Goal: Task Accomplishment & Management: Use online tool/utility

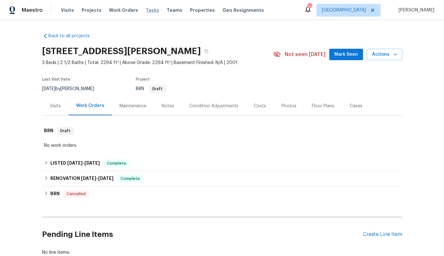
click at [146, 11] on span "Tasks" at bounding box center [152, 10] width 13 height 4
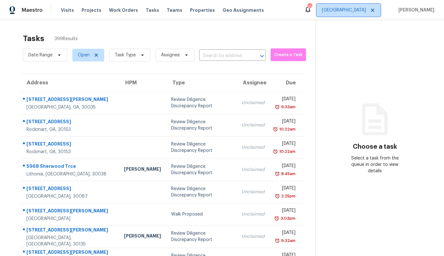
click at [364, 10] on span "[GEOGRAPHIC_DATA]" at bounding box center [344, 10] width 44 height 6
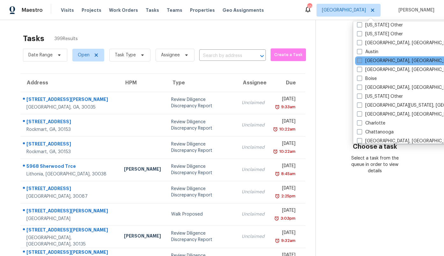
scroll to position [47, 0]
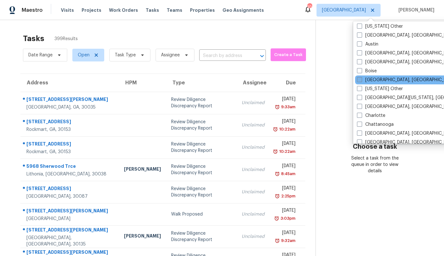
click at [377, 80] on label "[GEOGRAPHIC_DATA], [GEOGRAPHIC_DATA]" at bounding box center [406, 80] width 99 height 6
click at [361, 80] on input "[GEOGRAPHIC_DATA], [GEOGRAPHIC_DATA]" at bounding box center [359, 79] width 4 height 4
checkbox input "true"
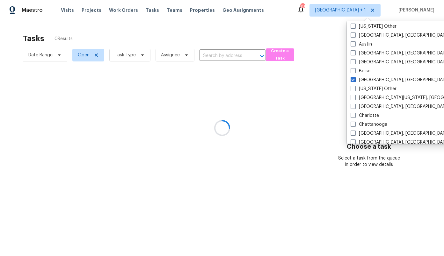
click at [311, 42] on div at bounding box center [222, 128] width 444 height 256
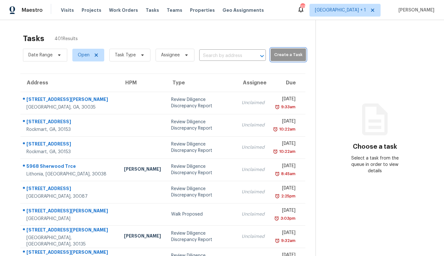
click at [286, 57] on span "Create a Task" at bounding box center [288, 54] width 29 height 7
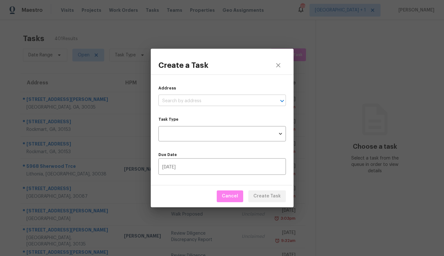
click at [226, 101] on input "text" at bounding box center [213, 101] width 110 height 10
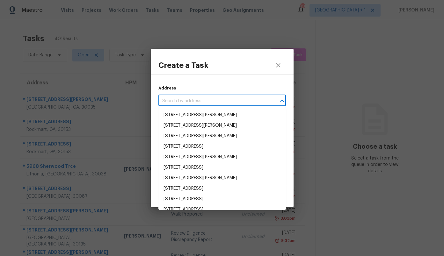
paste input "[URL][DOMAIN_NAME]"
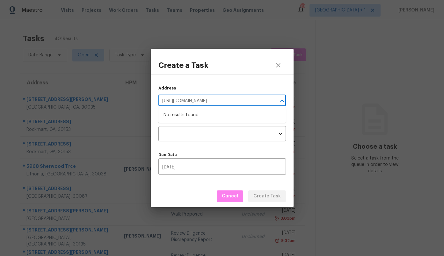
type input "[URL][DOMAIN_NAME]"
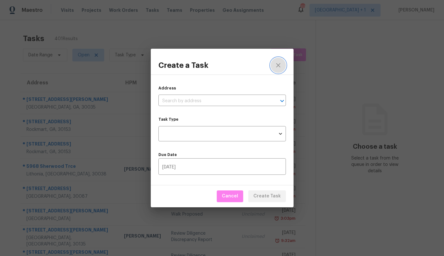
click at [279, 65] on icon "close" at bounding box center [278, 65] width 8 height 8
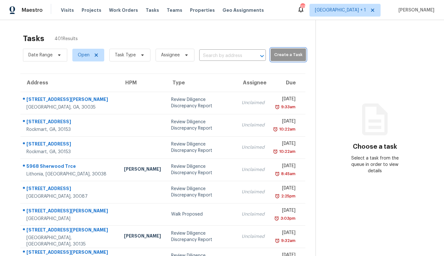
click at [278, 54] on span "Create a Task" at bounding box center [288, 54] width 29 height 7
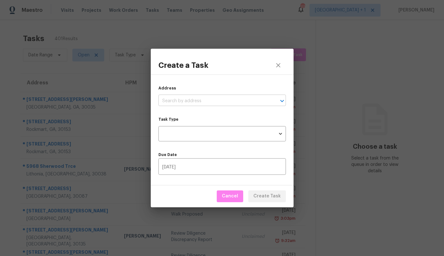
click at [223, 98] on input "text" at bounding box center [213, 101] width 110 height 10
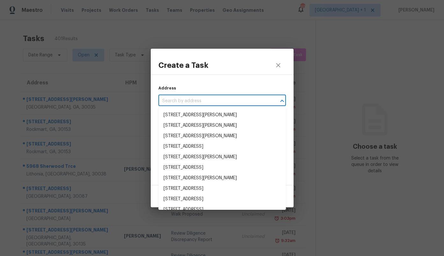
paste input "[STREET_ADDRESS]"
type input "[STREET_ADDRESS]"
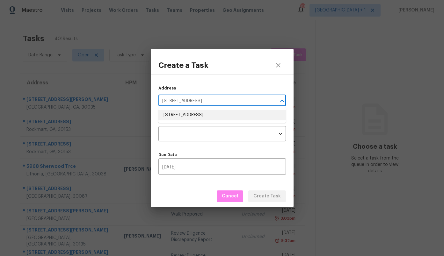
click at [212, 114] on li "[STREET_ADDRESS]" at bounding box center [221, 115] width 127 height 11
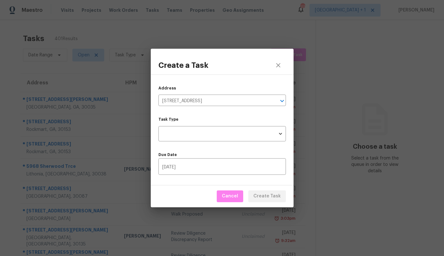
click at [206, 125] on div "Task Type ​ Task Type" at bounding box center [221, 130] width 127 height 24
click at [205, 136] on body "Maestro Visits Projects Work Orders Tasks Teams Properties Geo Assignments 113 …" at bounding box center [222, 128] width 444 height 256
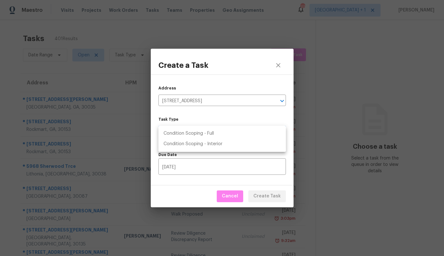
click at [205, 136] on li "Condition Scoping - Full" at bounding box center [221, 133] width 127 height 11
type input "virtual_full_assessment"
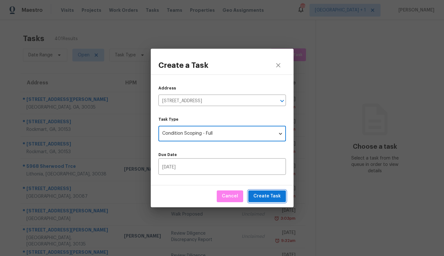
click at [274, 198] on span "Create Task" at bounding box center [266, 196] width 27 height 8
